Goal: Register for event/course

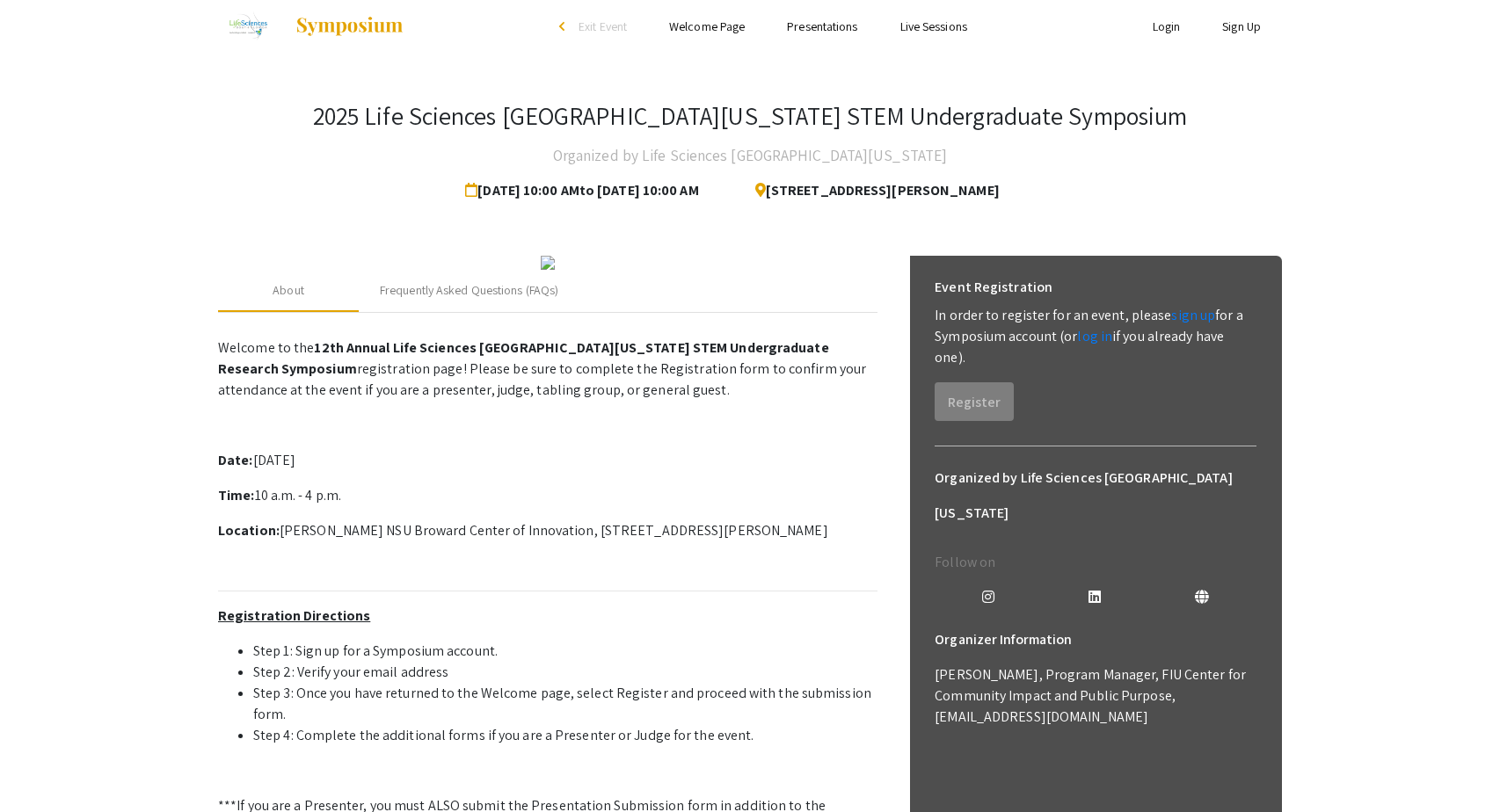
scroll to position [1, 0]
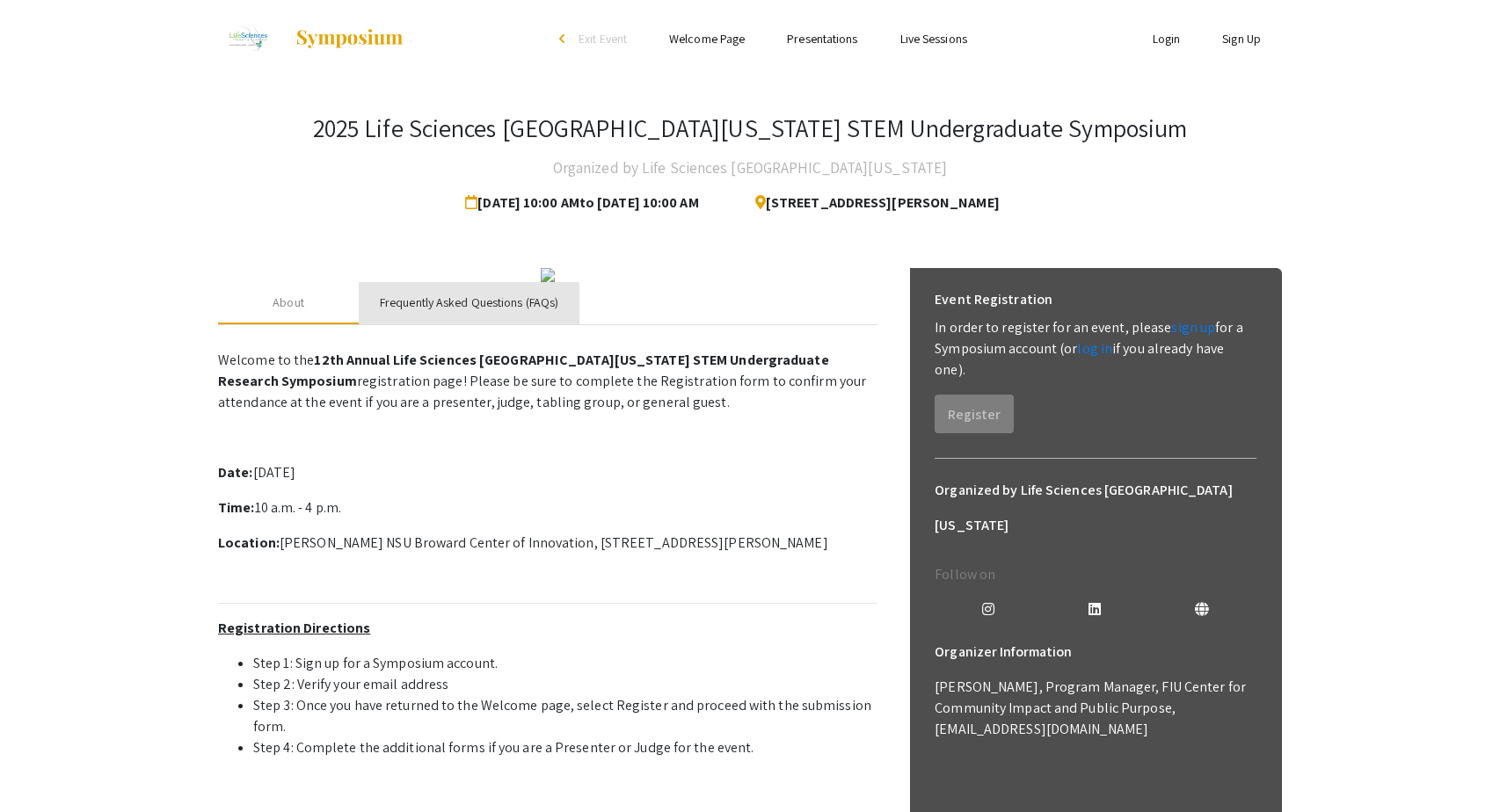
click at [481, 312] on div "Frequently Asked Questions (FAQs)" at bounding box center [469, 303] width 179 height 19
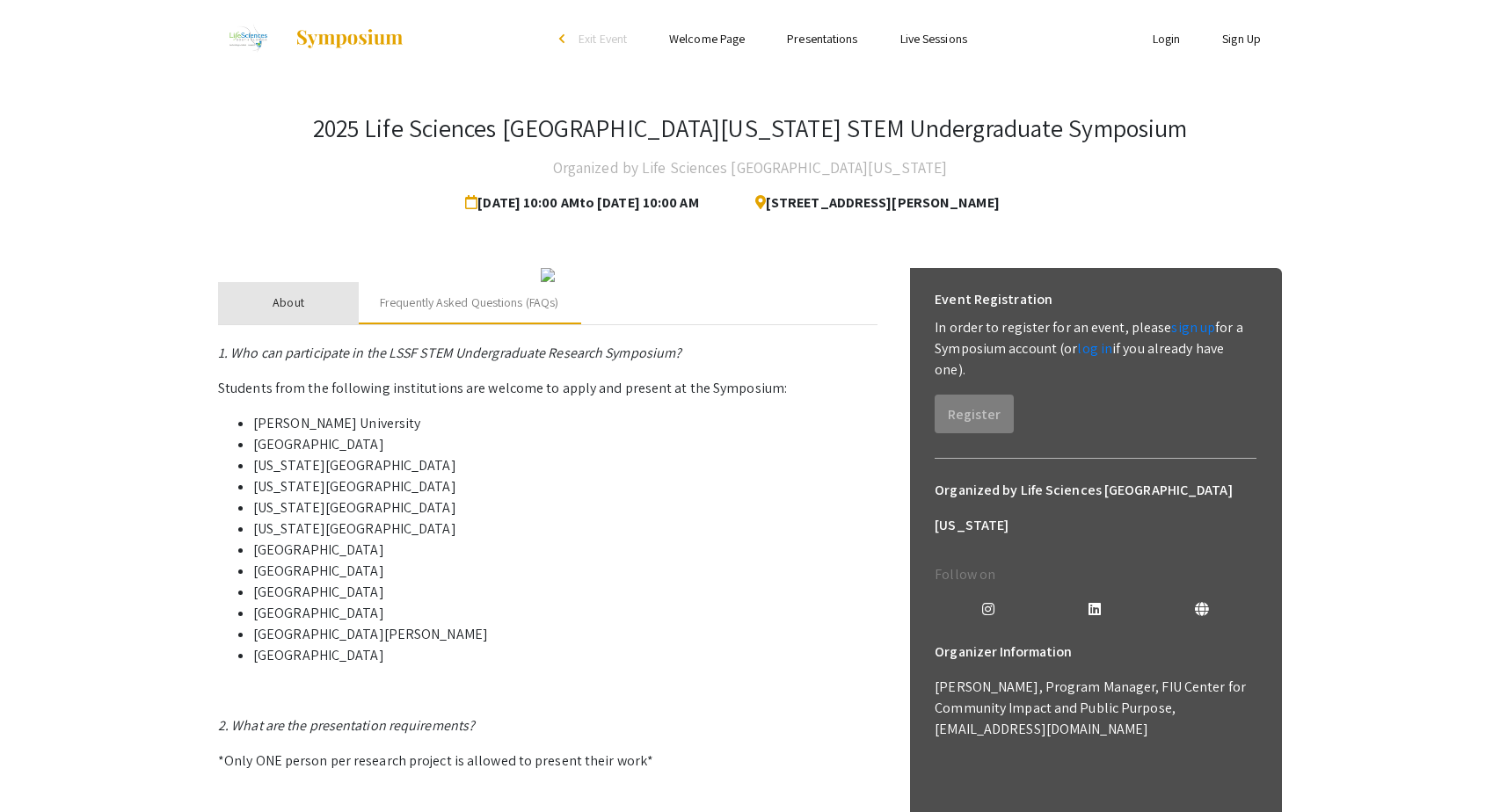
click at [317, 324] on div "About" at bounding box center [288, 303] width 140 height 42
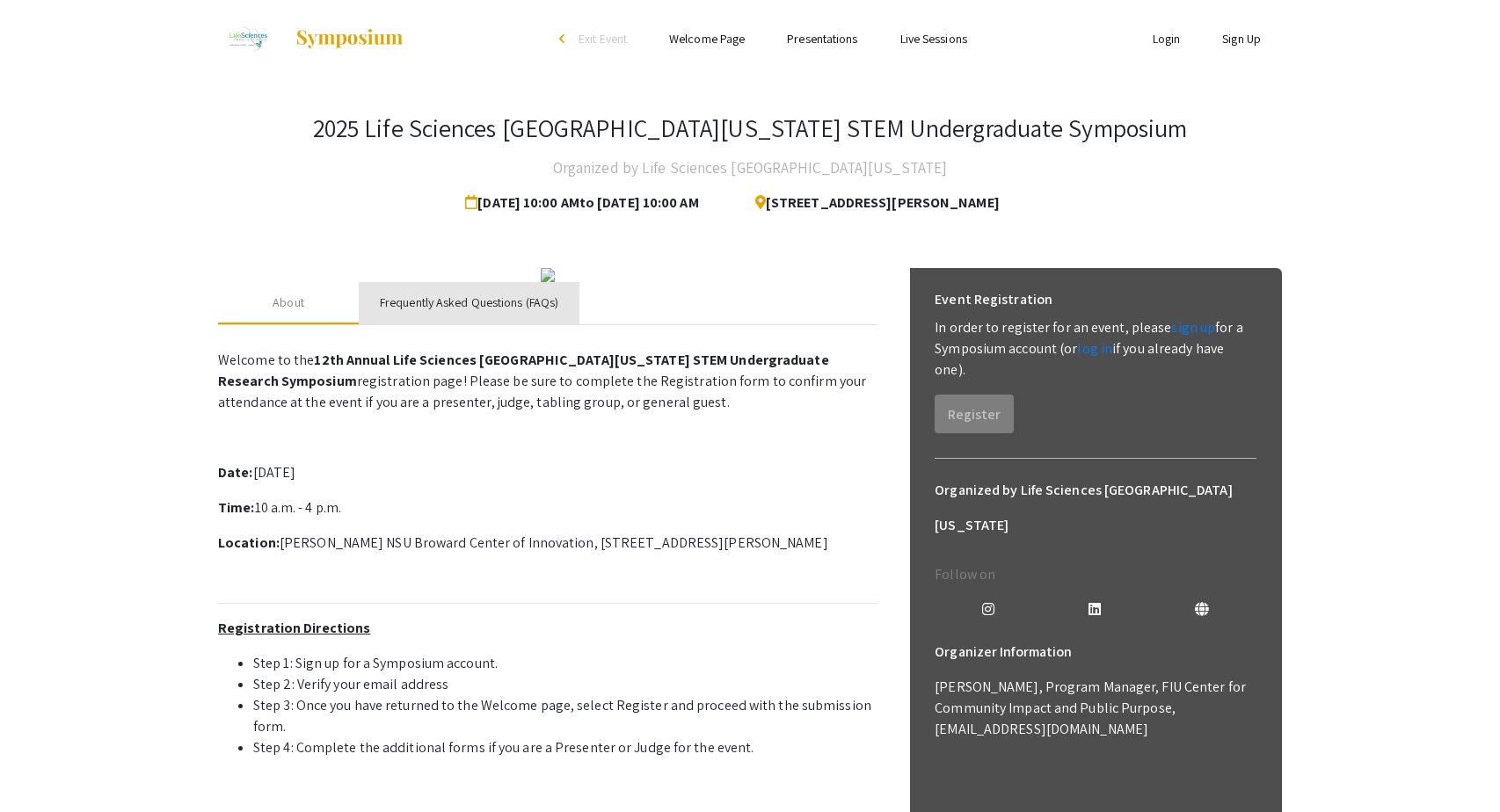
click at [448, 324] on div "Frequently Asked Questions (FAQs)" at bounding box center [468, 303] width 221 height 42
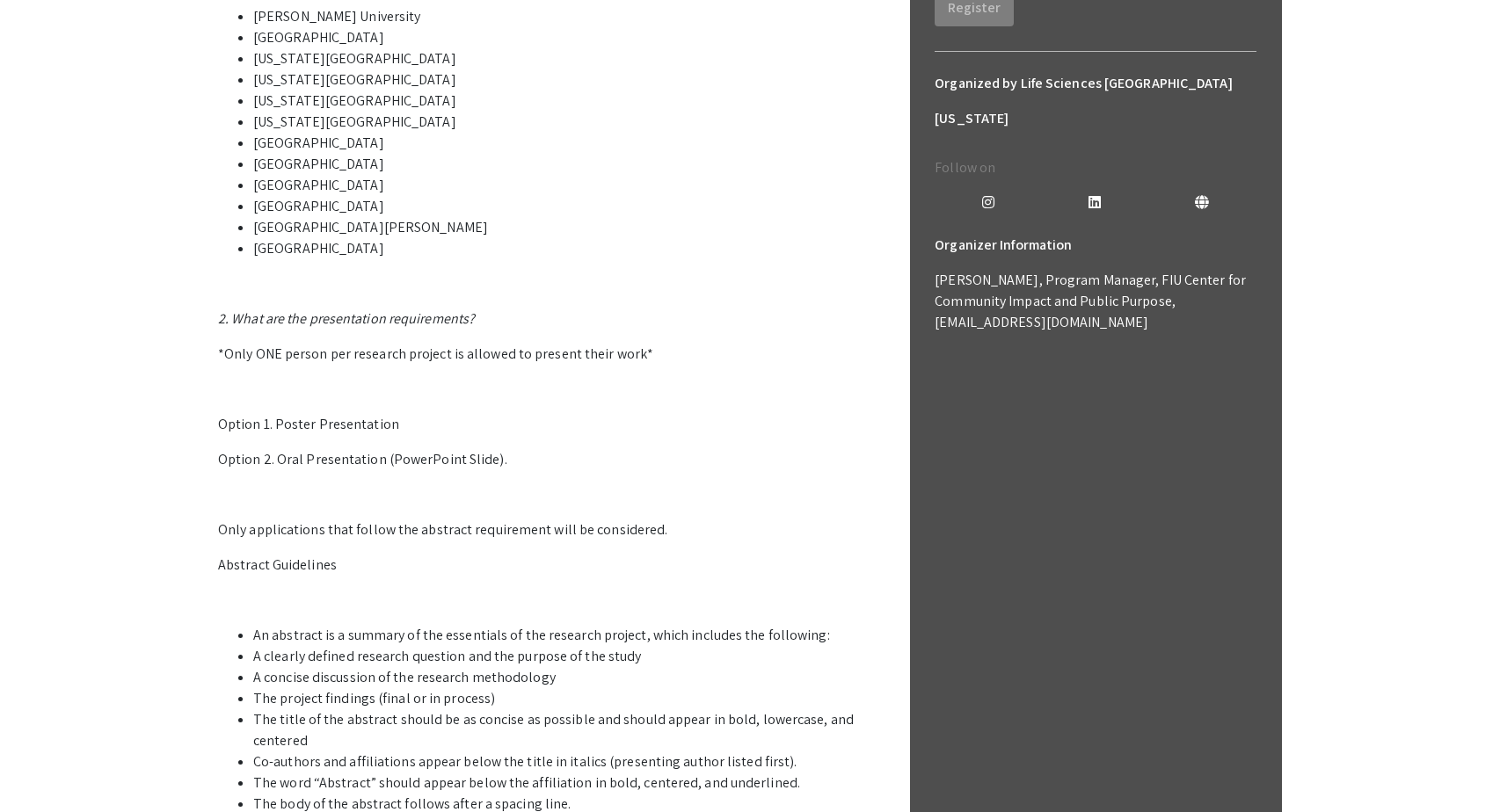
scroll to position [412, 0]
click at [448, 361] on p "*Only ONE person per research project is allowed to present their work*" at bounding box center [548, 351] width 659 height 21
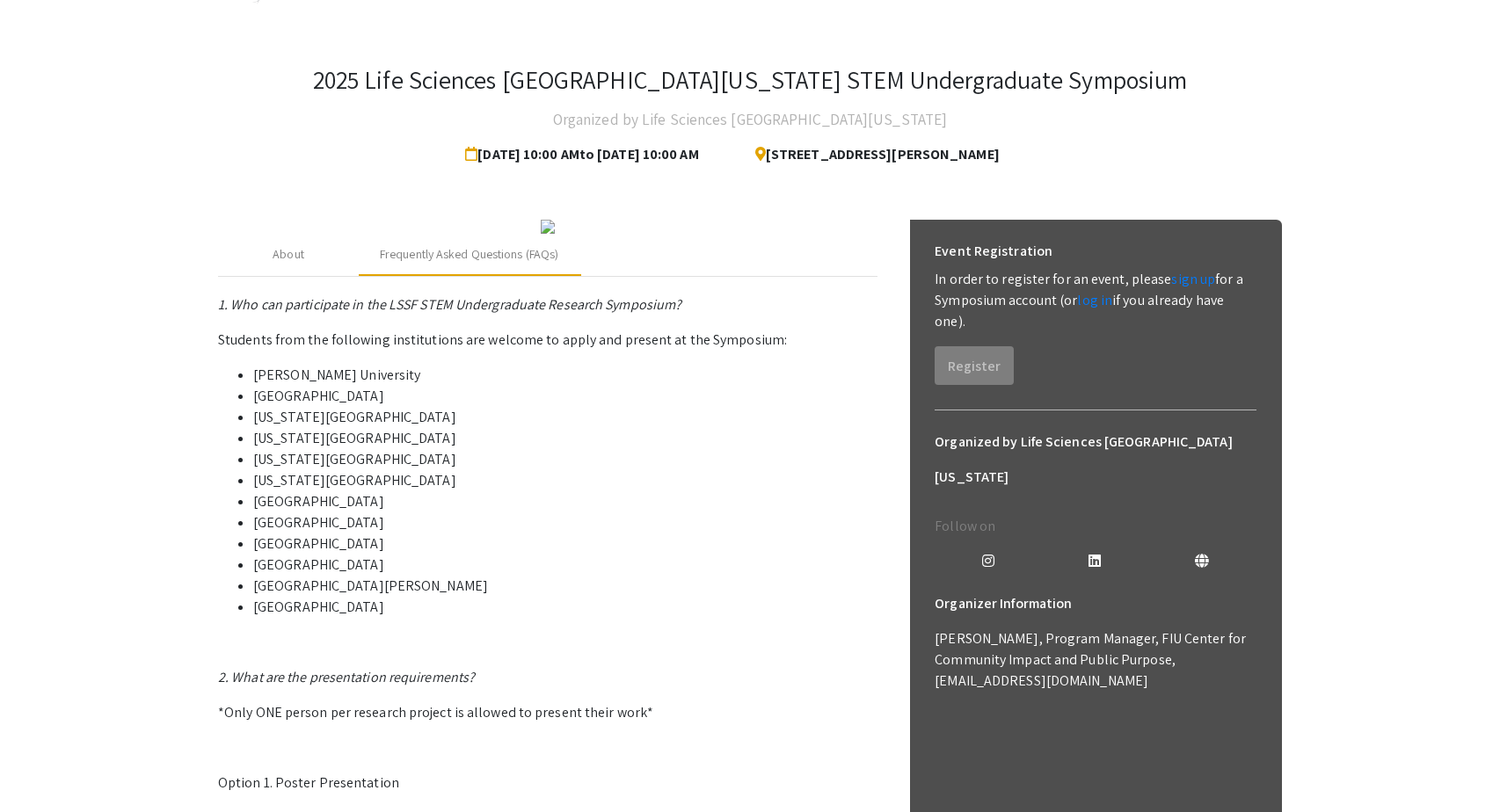
scroll to position [19, 0]
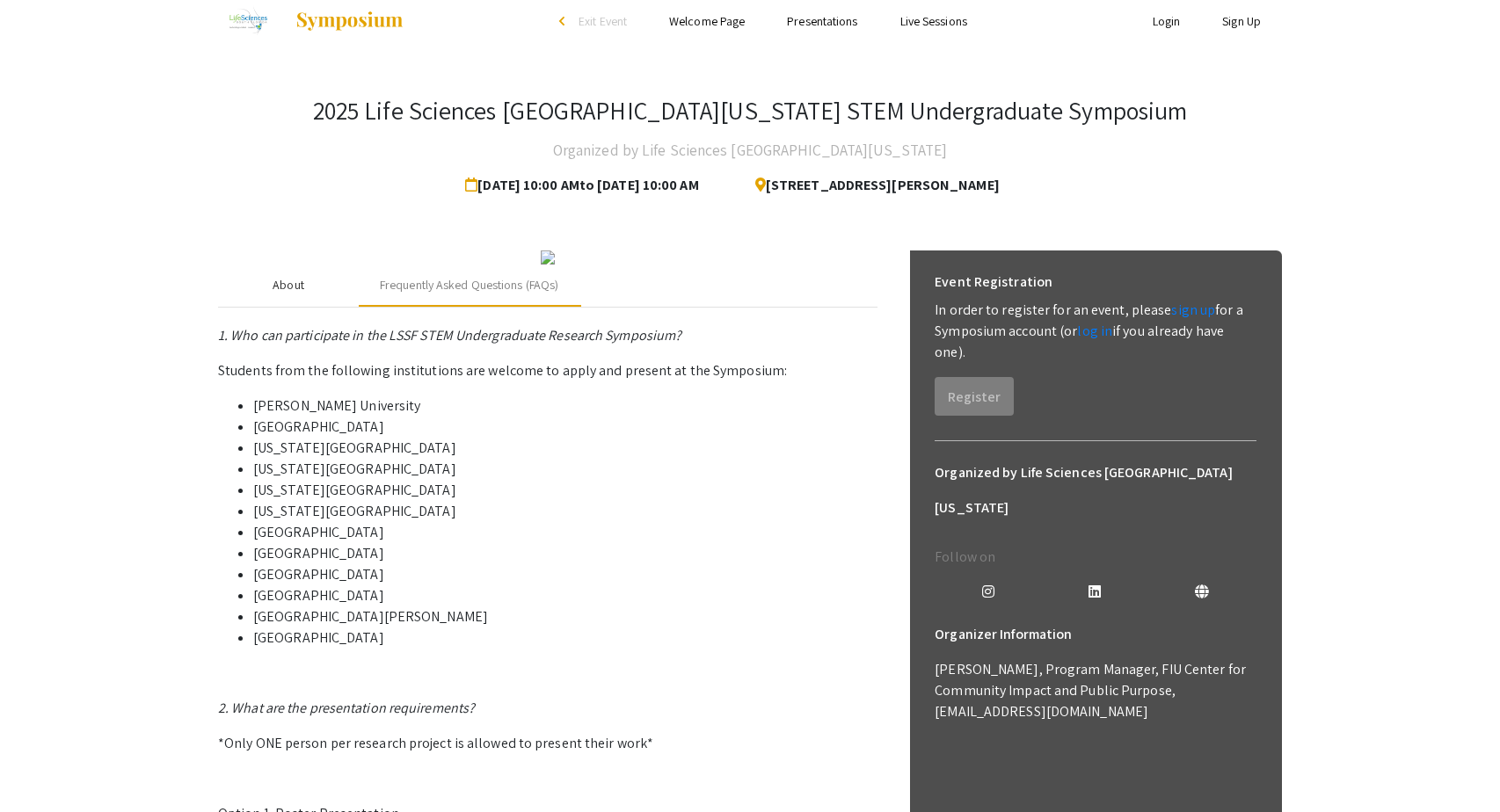
click at [294, 295] on div "About" at bounding box center [288, 285] width 31 height 19
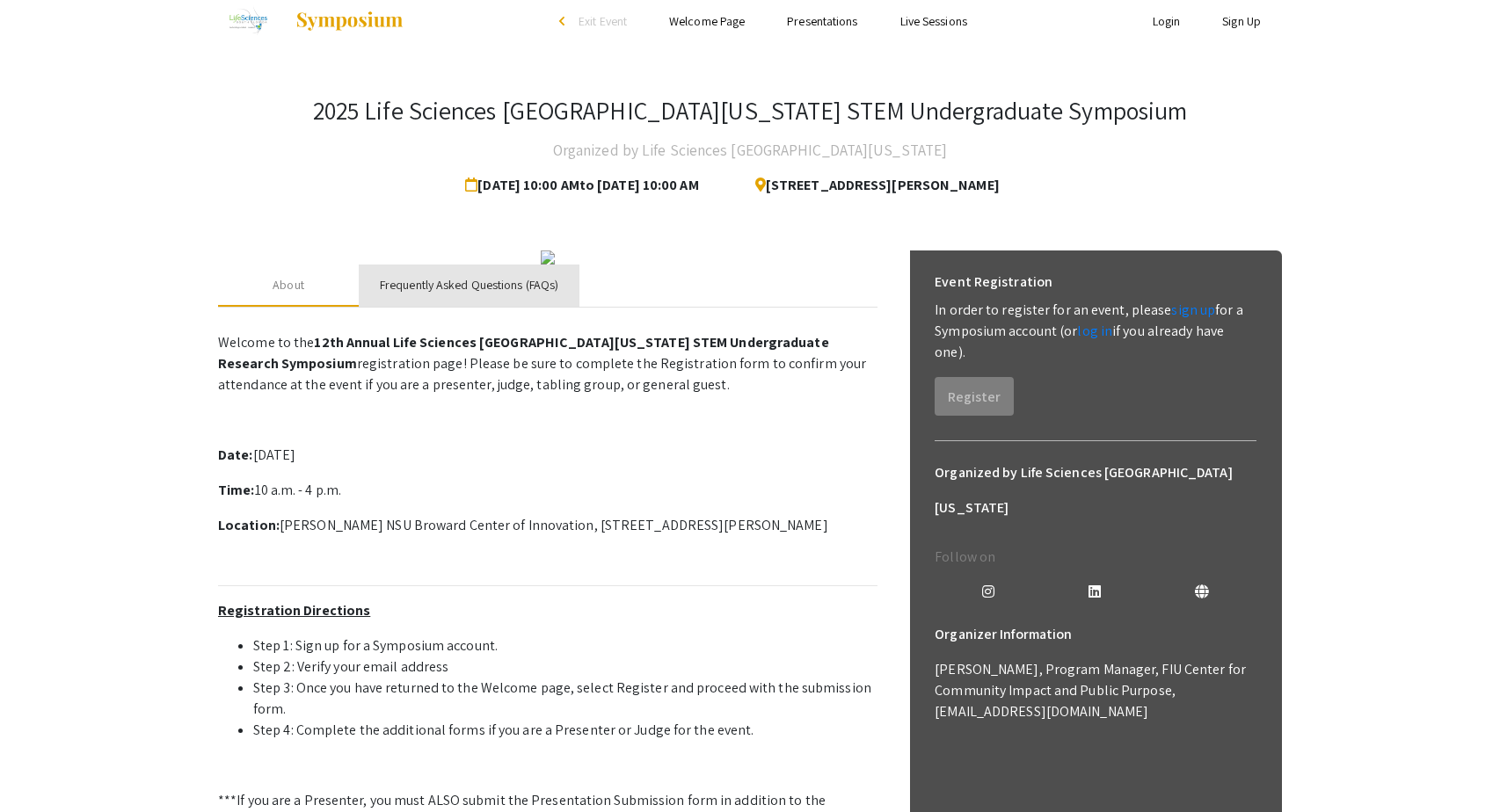
click at [411, 295] on div "Frequently Asked Questions (FAQs)" at bounding box center [469, 285] width 179 height 19
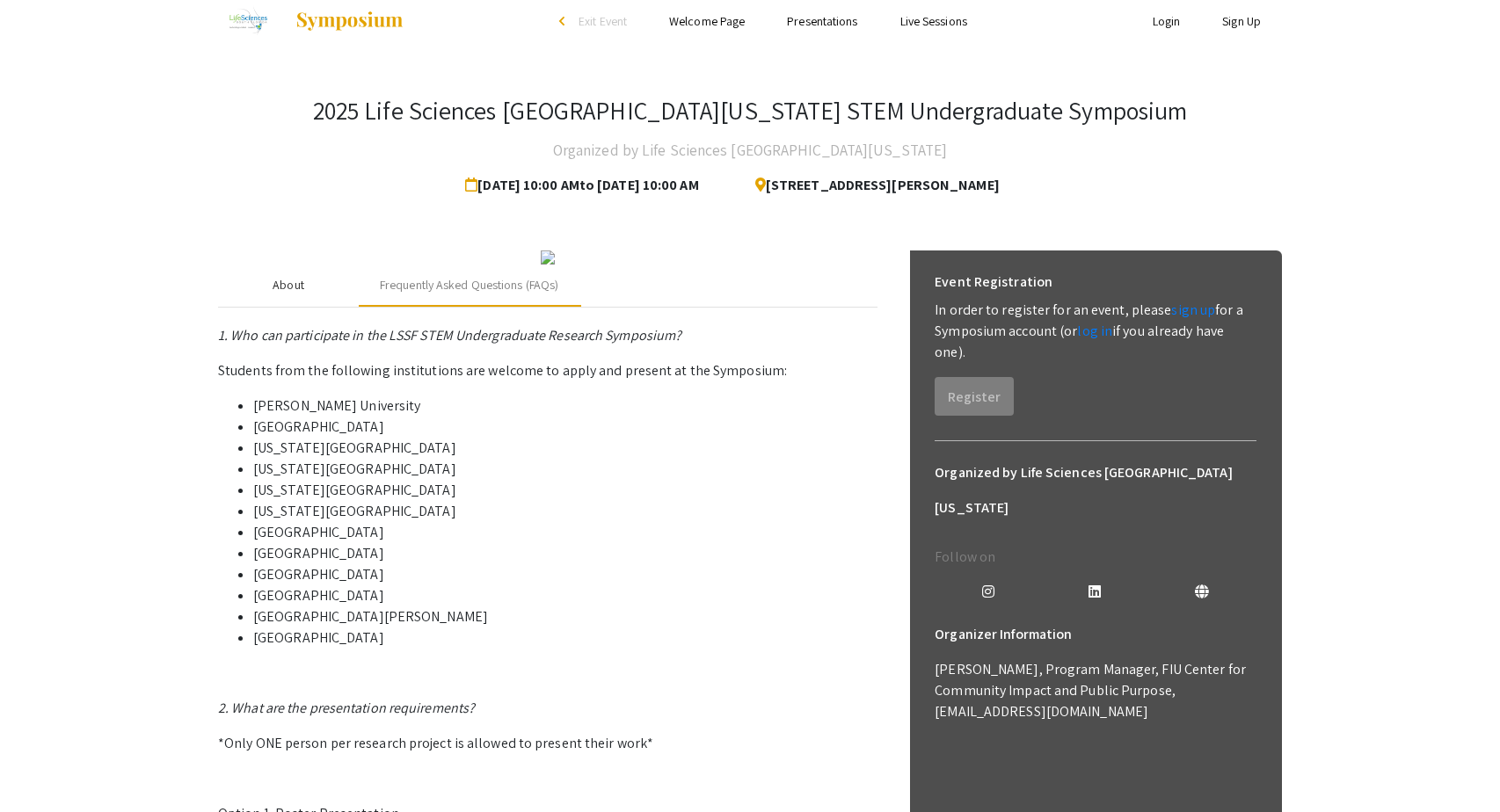
click at [307, 306] on div "About" at bounding box center [288, 285] width 140 height 42
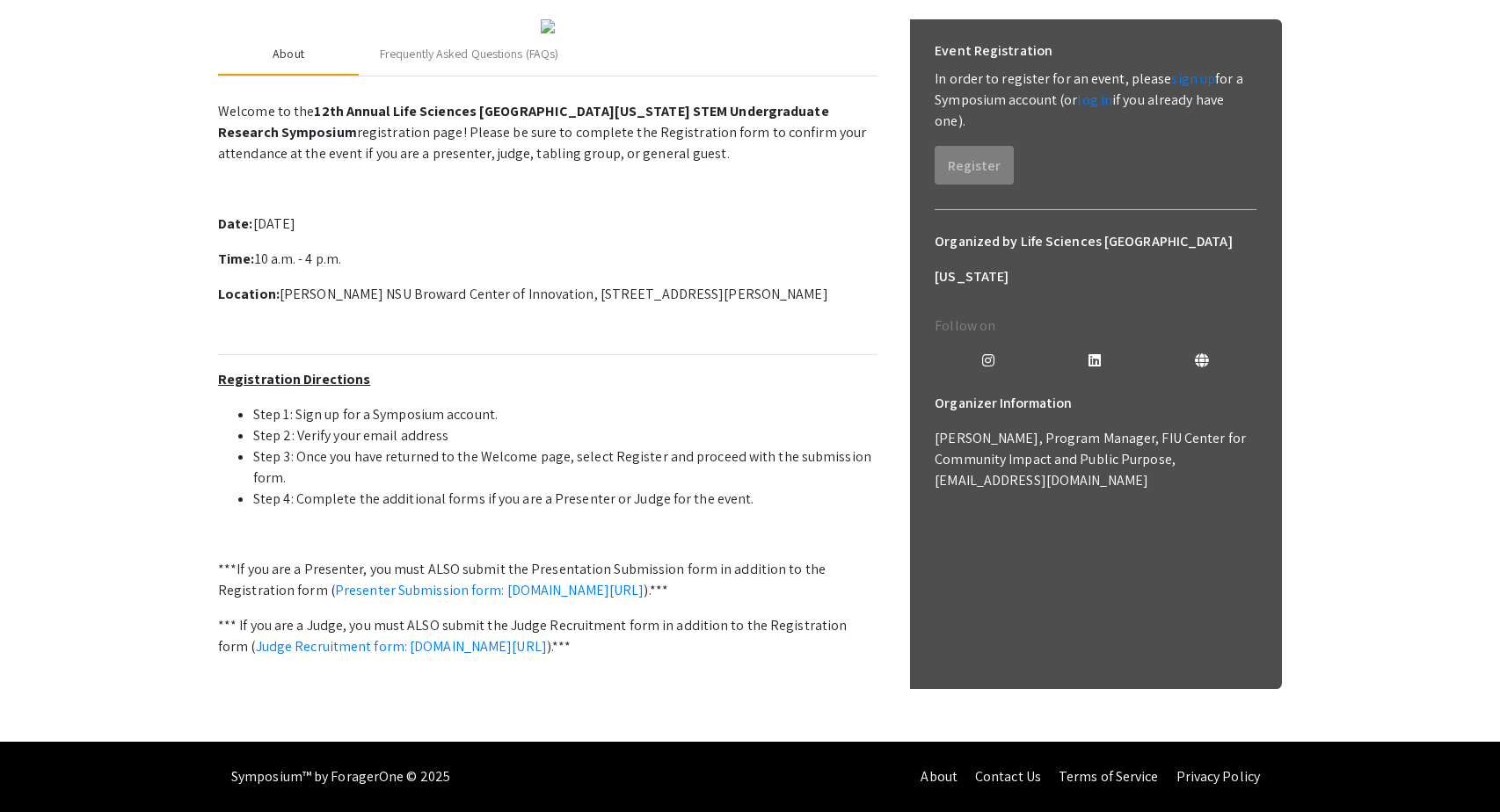
scroll to position [302, 0]
click at [644, 599] on link "Presenter Submission form: symposium.foragerone.com/lssfsymposium2025/submission" at bounding box center [490, 590] width 309 height 19
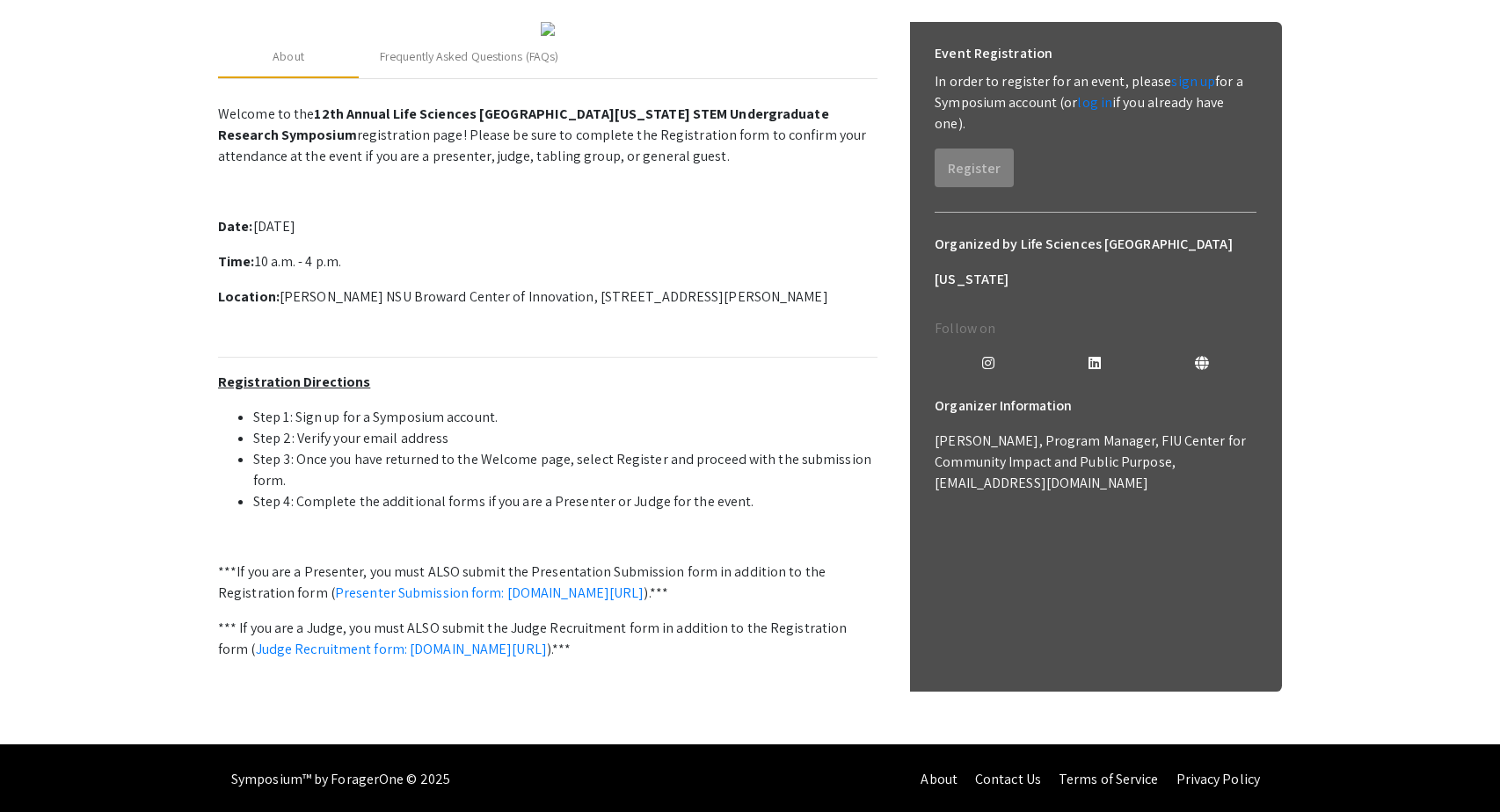
scroll to position [178, 0]
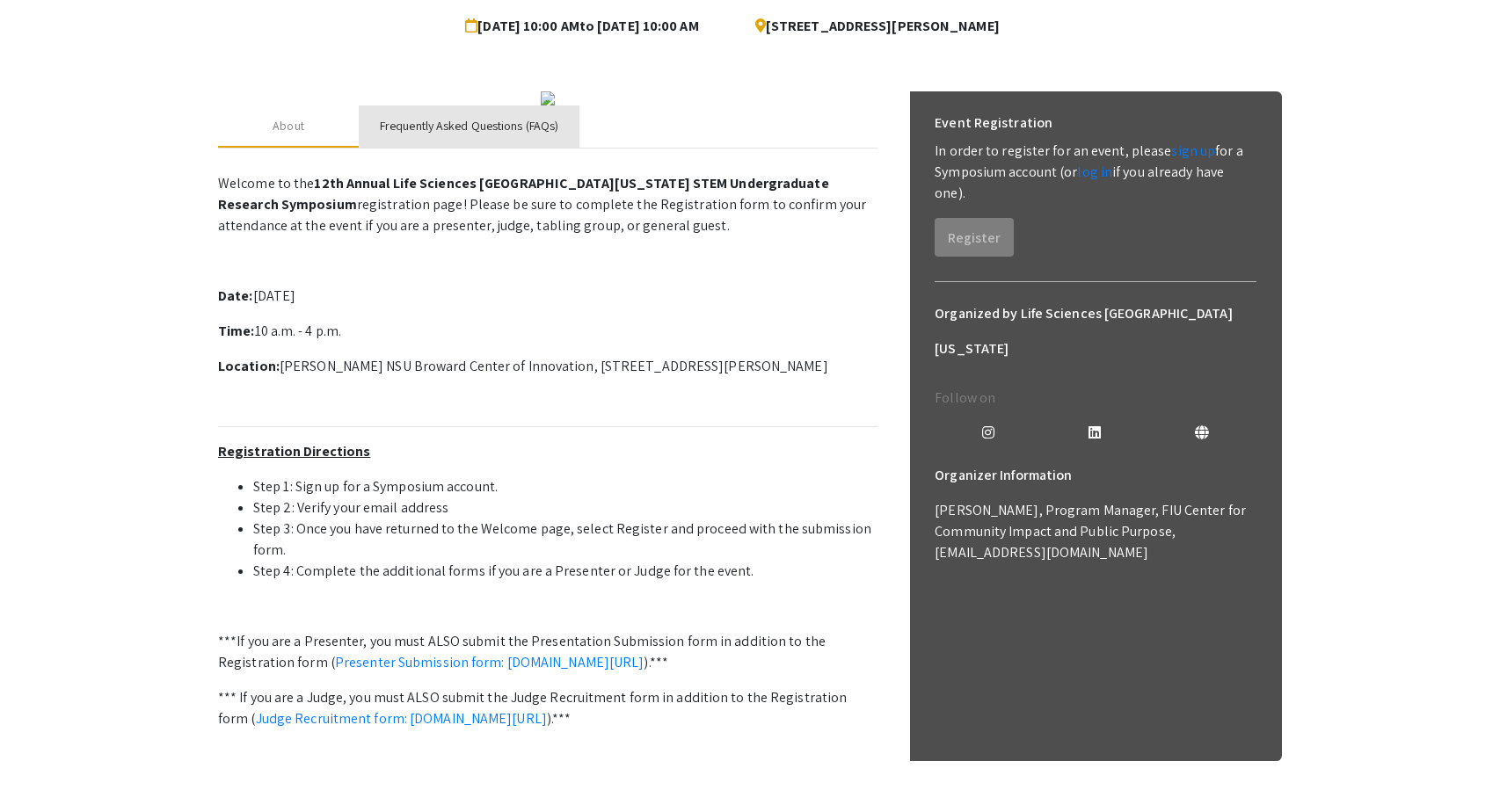
click at [514, 136] on div "Frequently Asked Questions (FAQs)" at bounding box center [469, 126] width 179 height 19
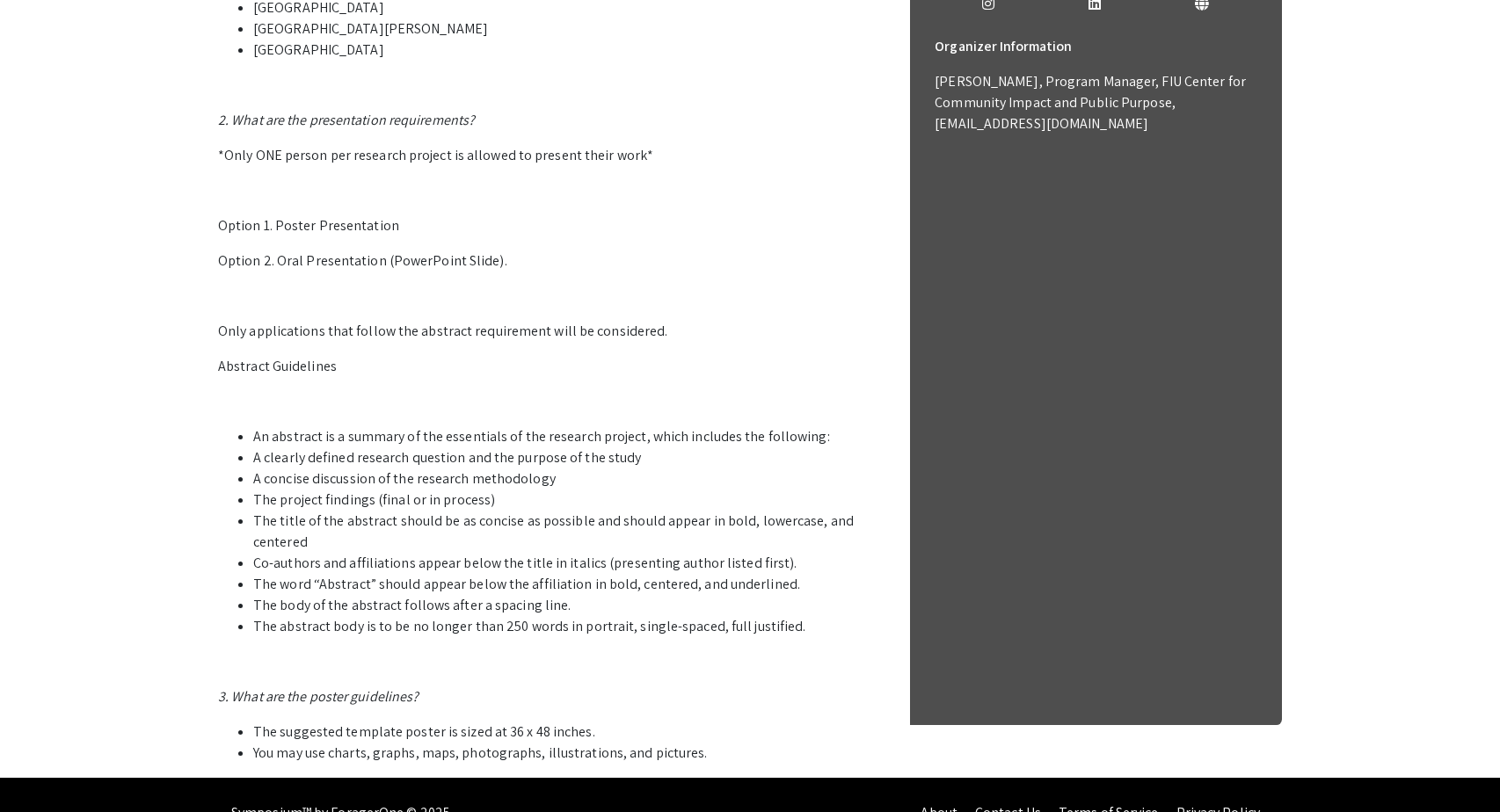
scroll to position [114, 0]
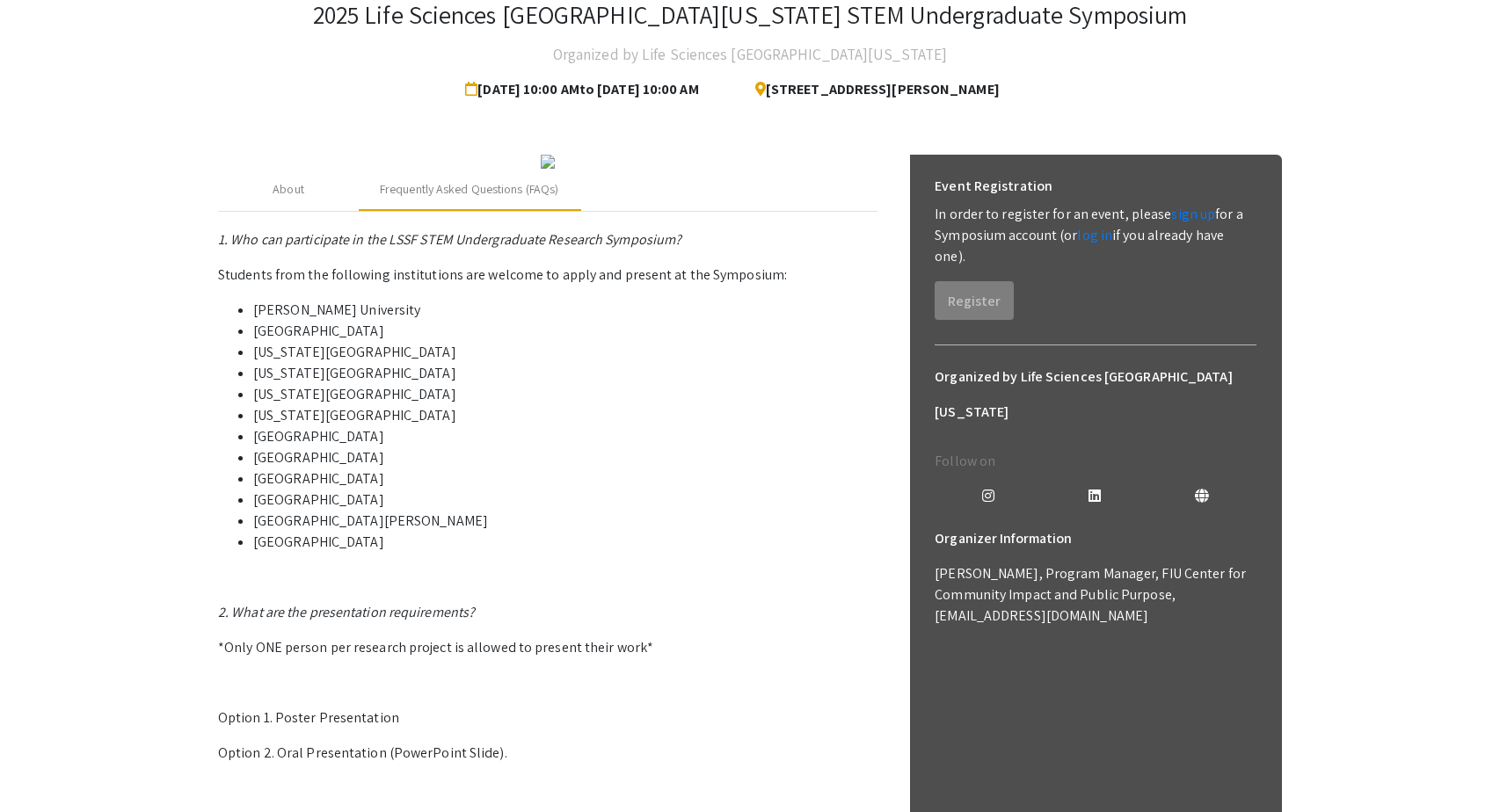
click at [555, 169] on img at bounding box center [548, 162] width 14 height 14
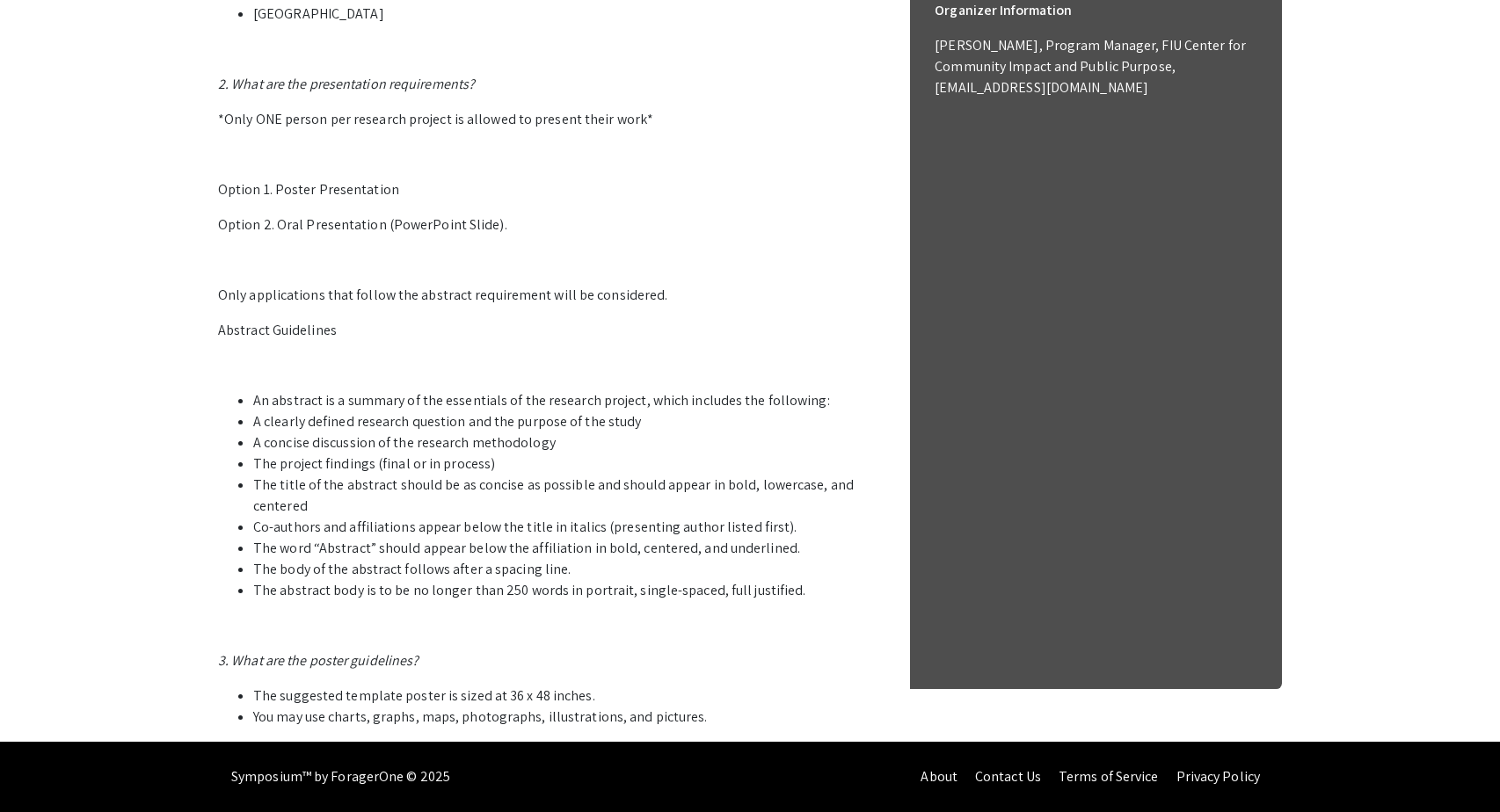
scroll to position [0, 0]
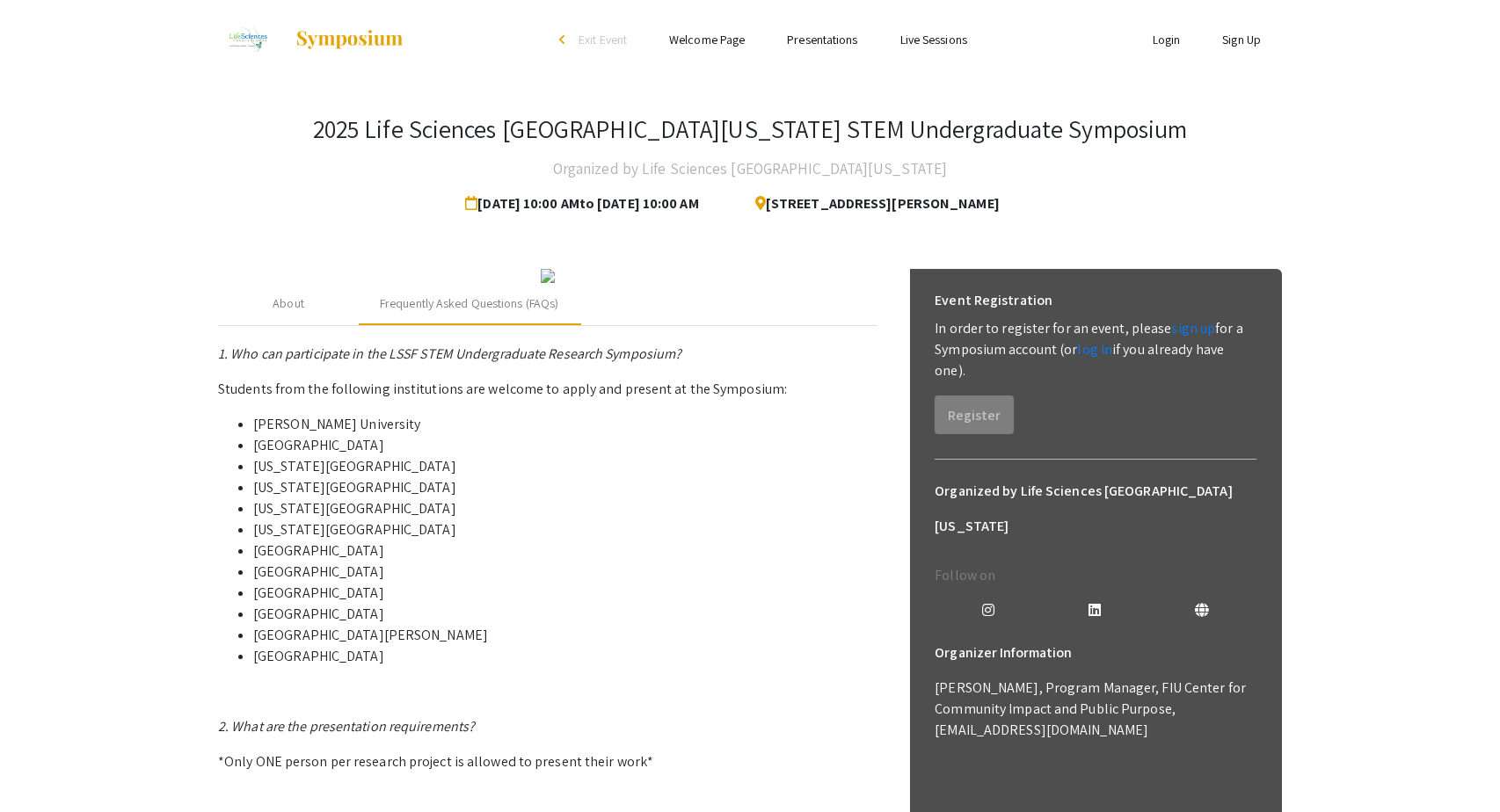
click at [725, 38] on link "Welcome Page" at bounding box center [707, 39] width 76 height 16
click at [722, 41] on link "Welcome Page" at bounding box center [707, 39] width 76 height 16
click at [800, 42] on link "Presentations" at bounding box center [822, 39] width 71 height 16
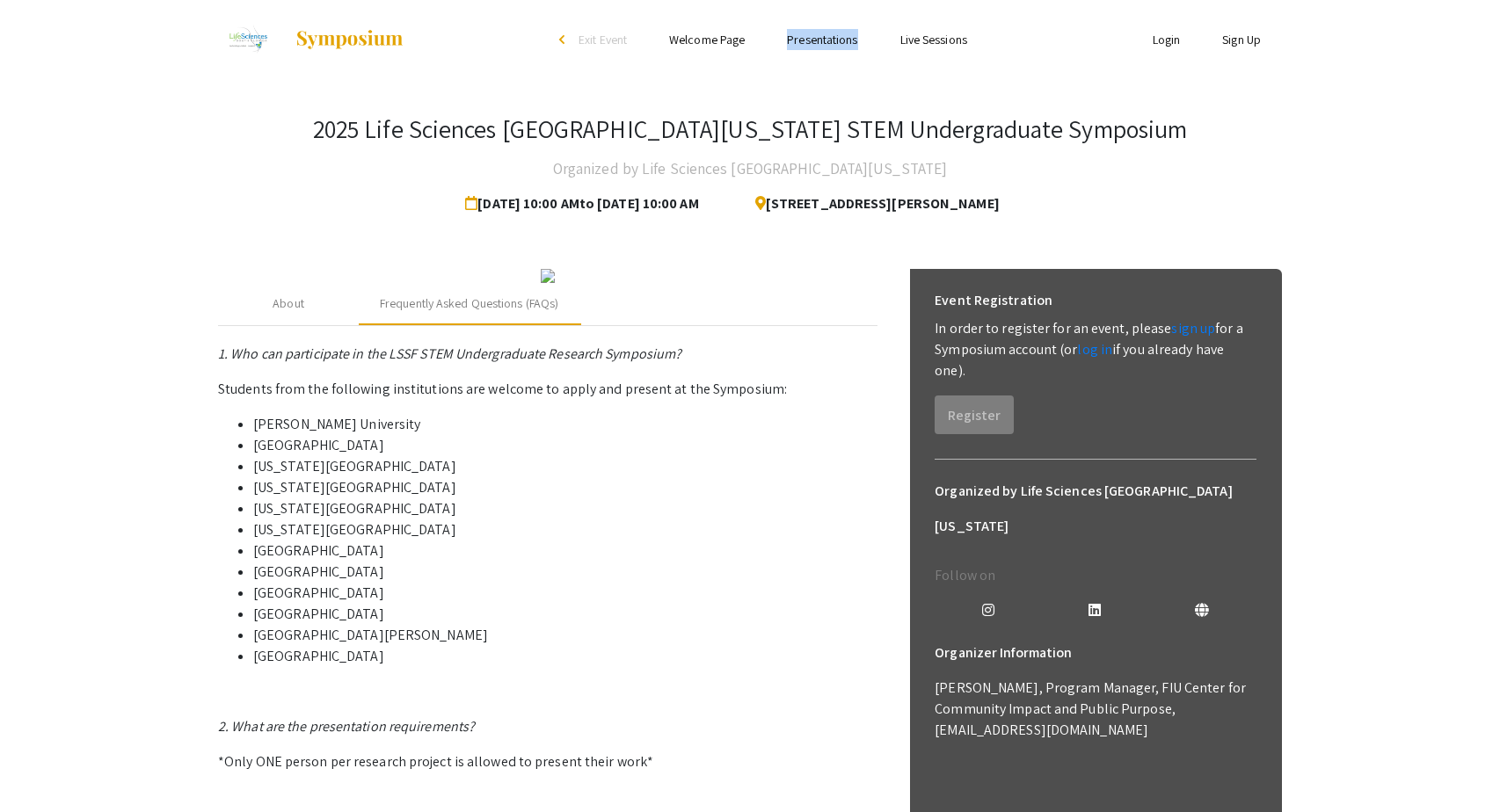
click at [555, 283] on img at bounding box center [548, 276] width 14 height 14
click at [940, 41] on link "Live Sessions" at bounding box center [934, 39] width 67 height 16
click at [736, 40] on link "Welcome Page" at bounding box center [707, 39] width 76 height 16
